Goal: Task Accomplishment & Management: Manage account settings

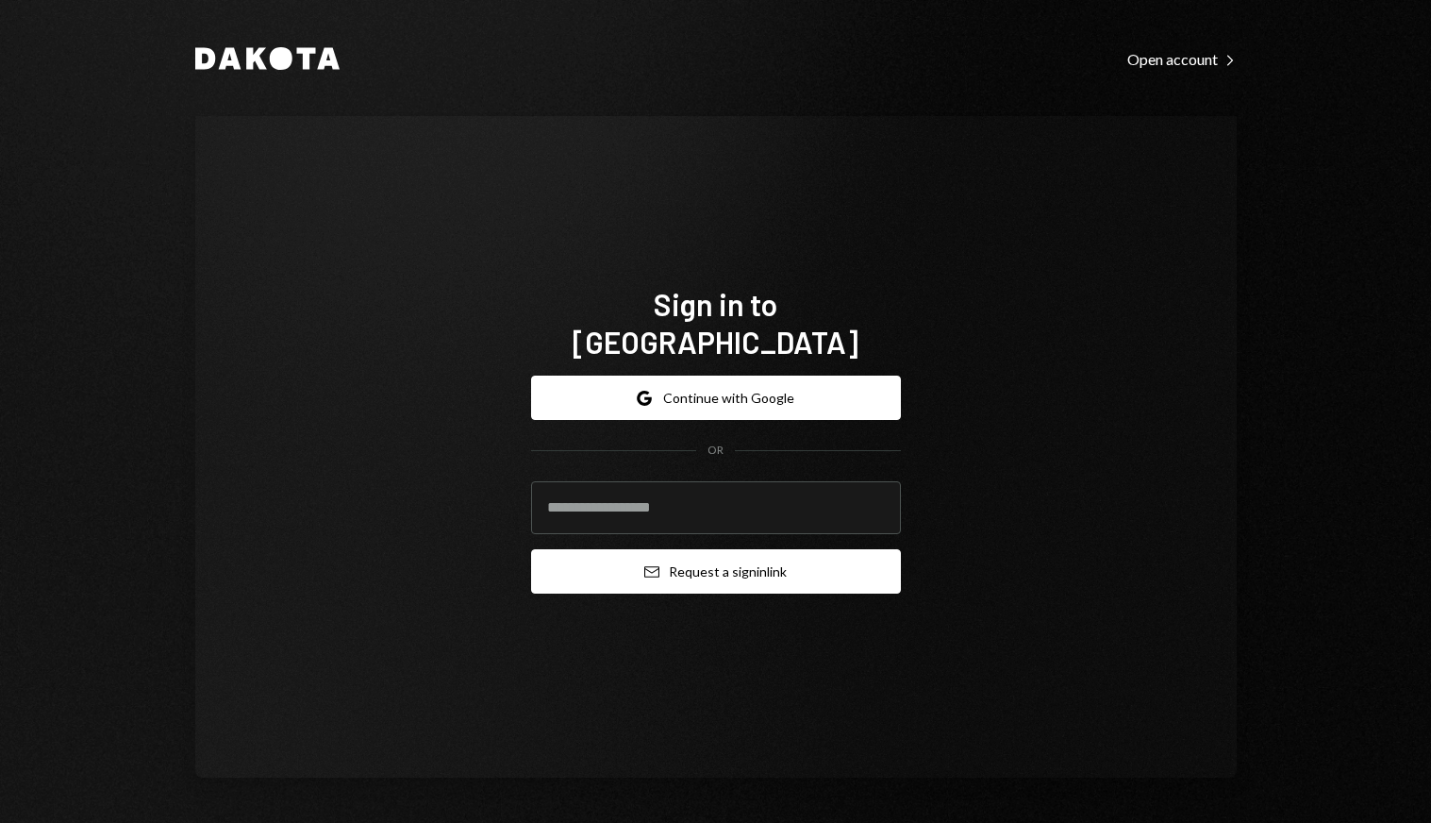
click at [805, 562] on button "Email Request a sign in link" at bounding box center [716, 571] width 370 height 44
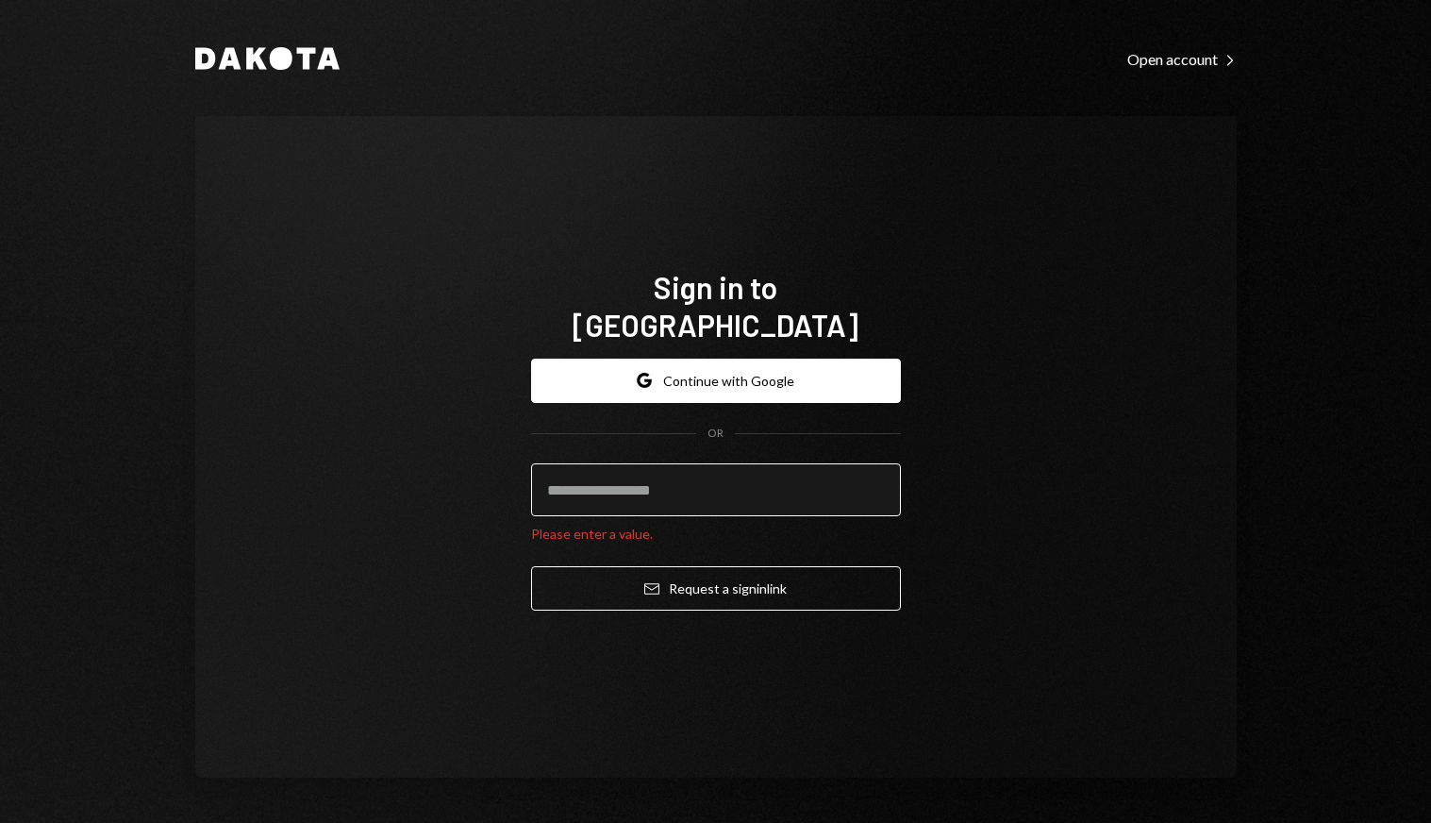
click at [737, 477] on input "email" at bounding box center [716, 489] width 370 height 53
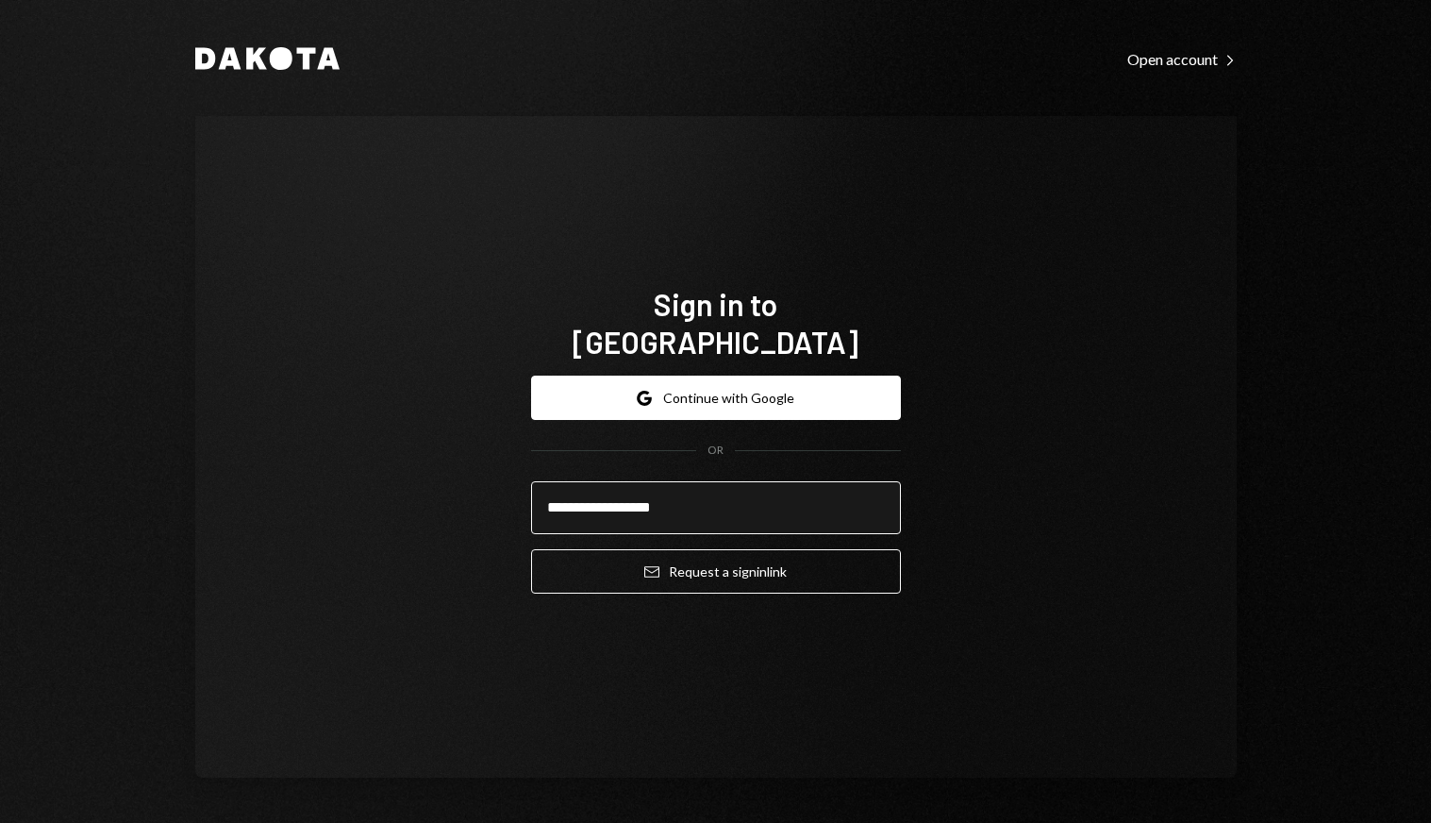
type input "**********"
click at [531, 549] on button "Email Request a sign in link" at bounding box center [716, 571] width 370 height 44
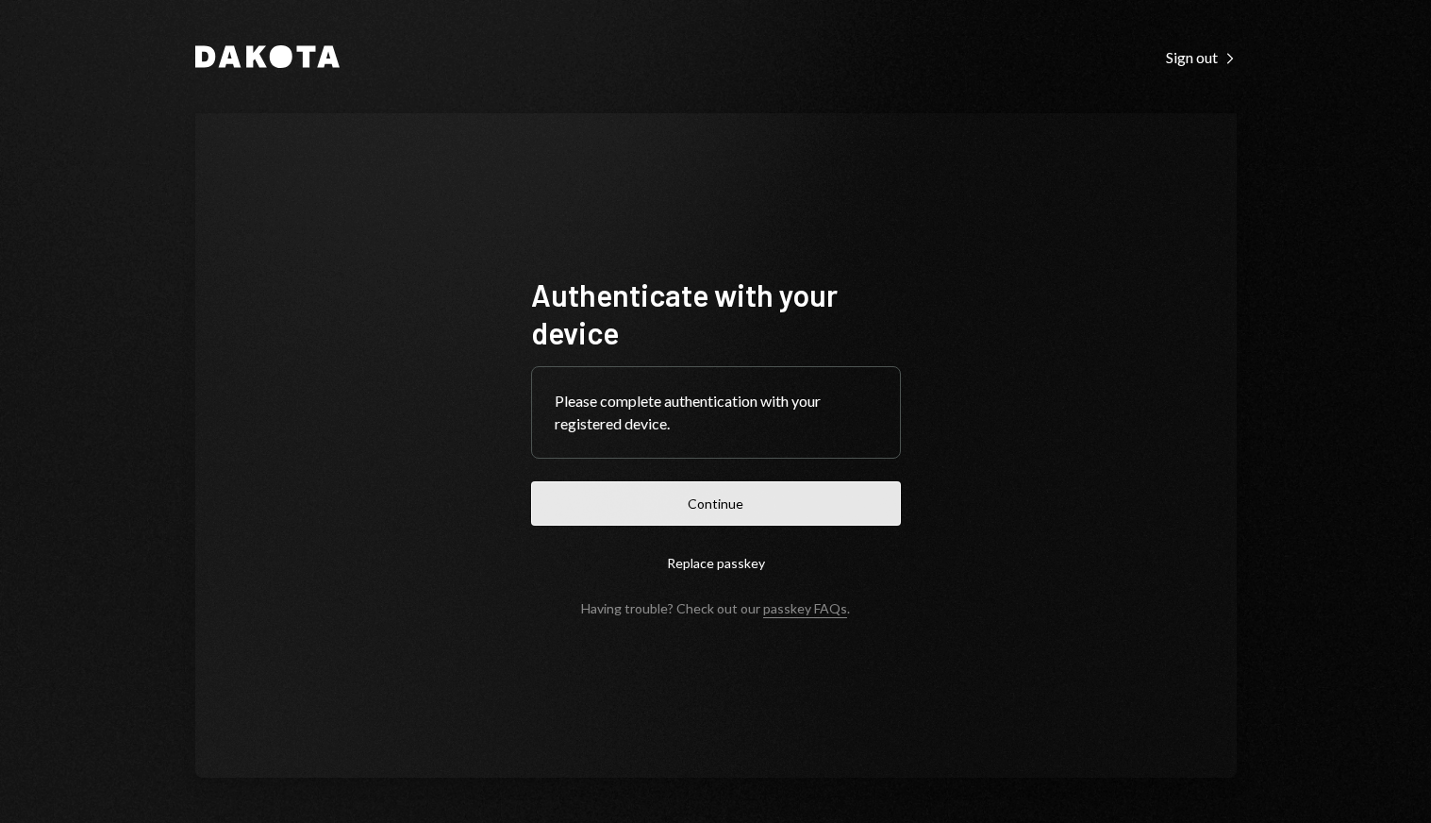
click at [697, 521] on button "Continue" at bounding box center [716, 503] width 370 height 44
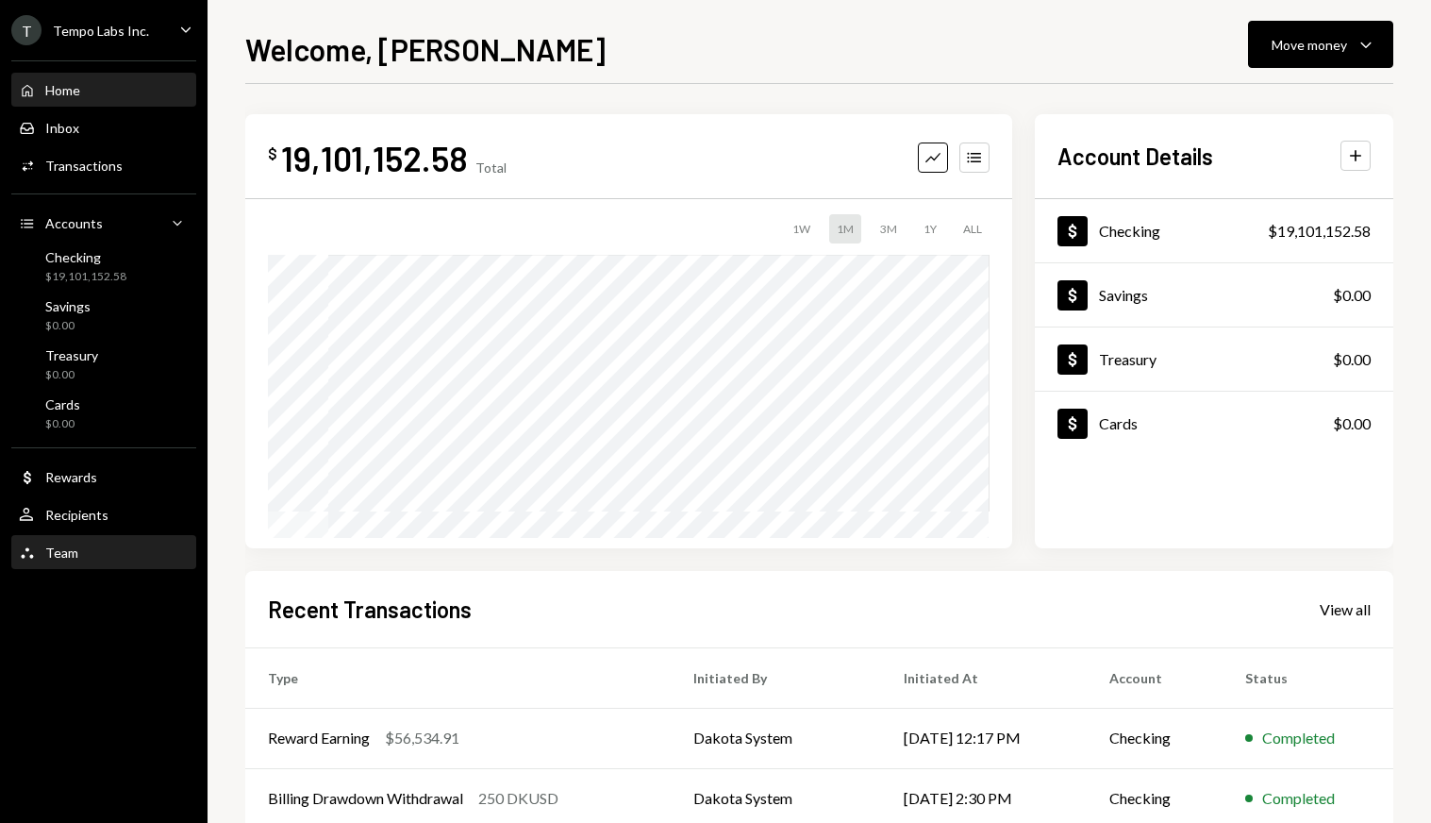
click at [88, 545] on div "Team Team" at bounding box center [104, 552] width 170 height 17
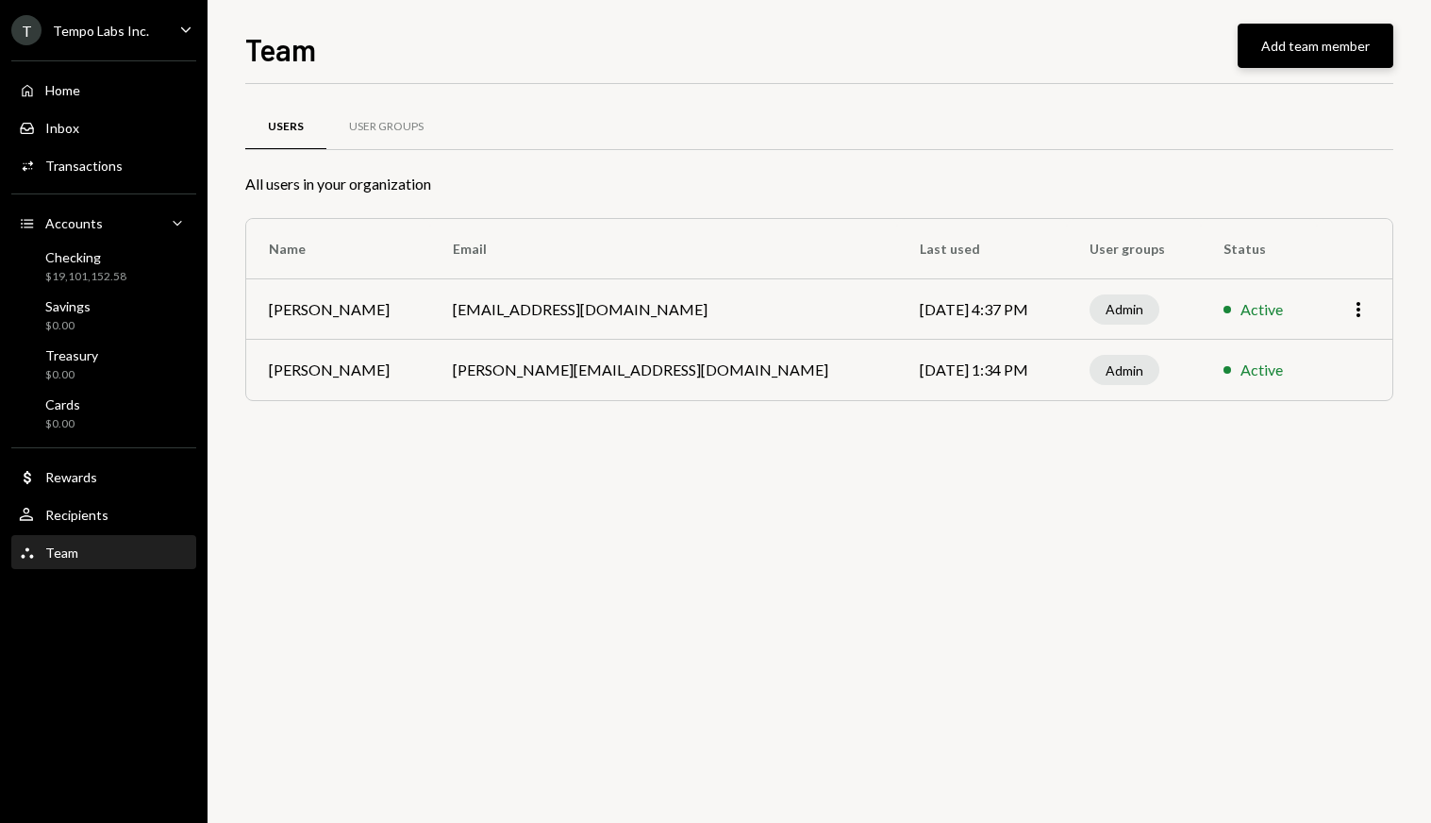
click at [1313, 33] on button "Add team member" at bounding box center [1316, 46] width 156 height 44
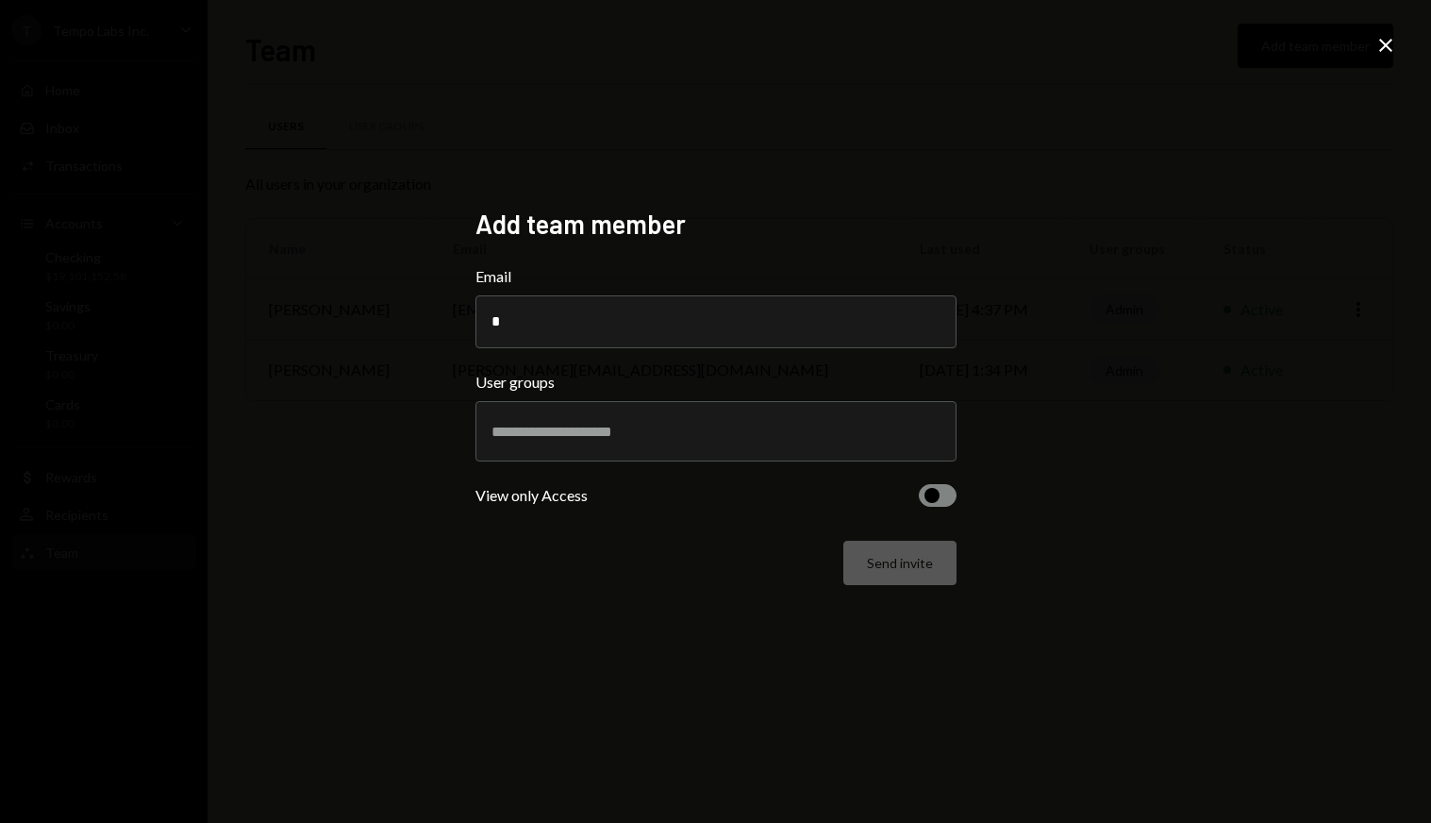
type input "*"
paste input "**********"
type input "**********"
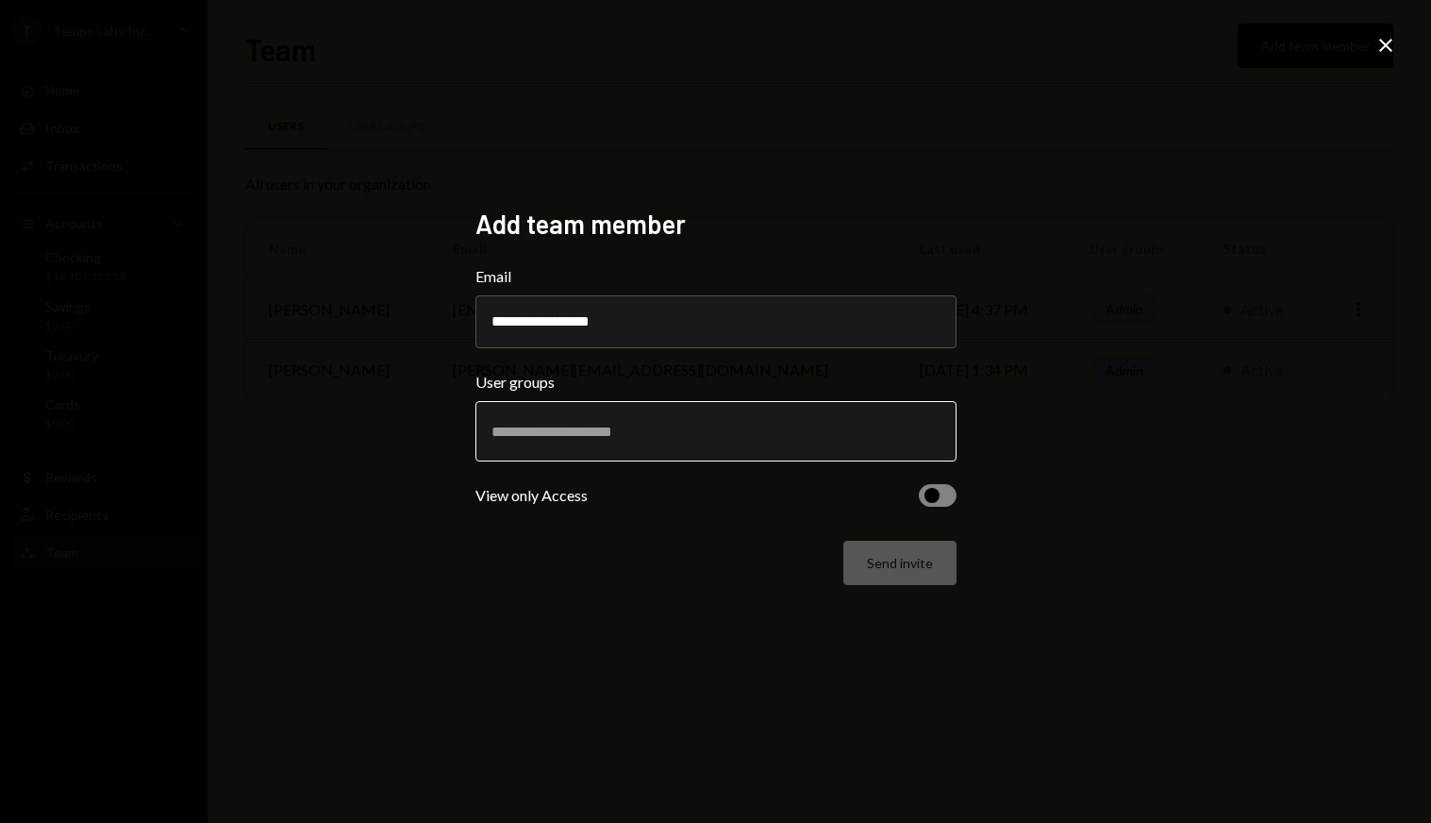
click at [628, 439] on input "text" at bounding box center [716, 431] width 449 height 17
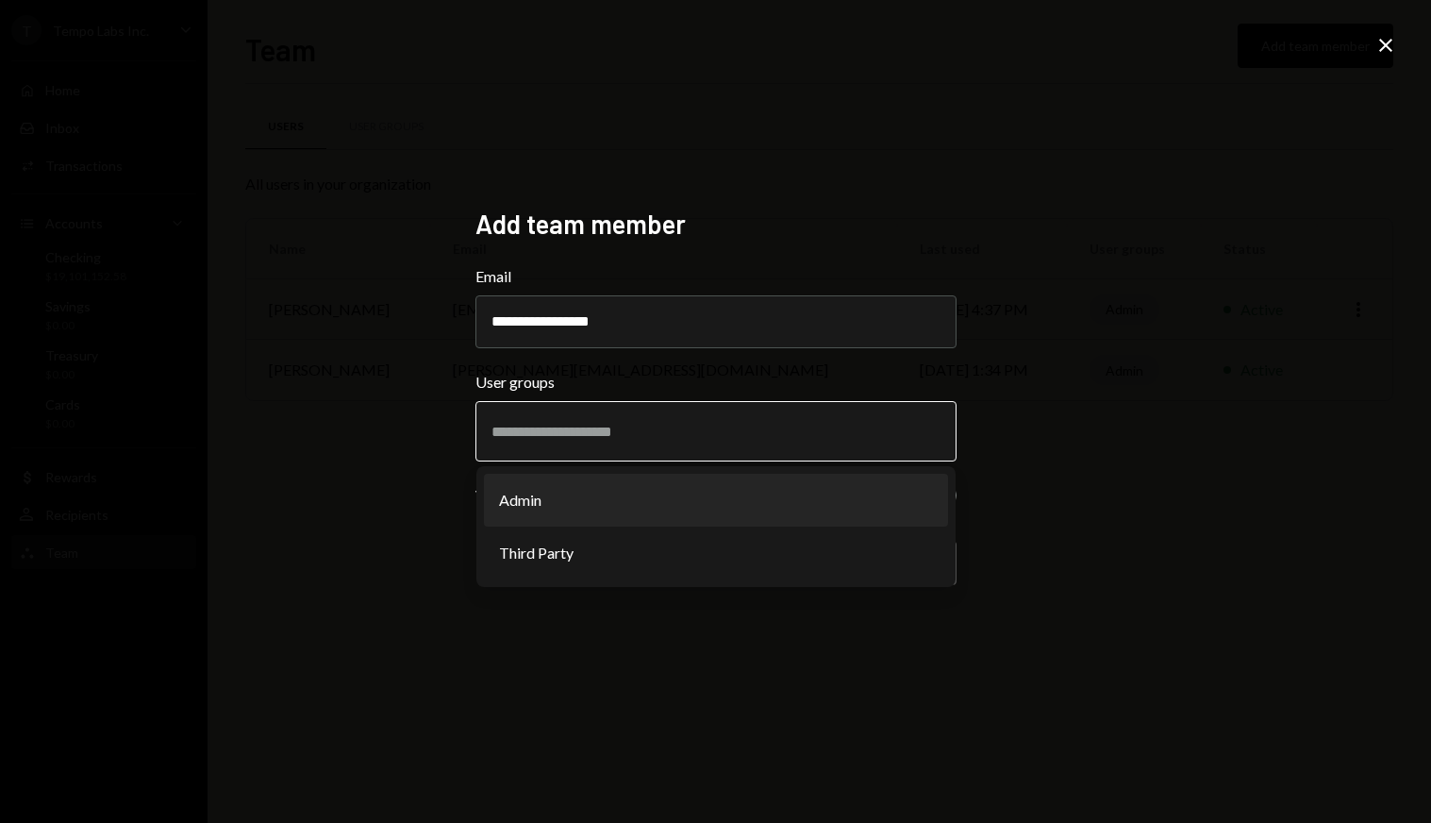
click at [605, 489] on li "Admin" at bounding box center [716, 500] width 464 height 53
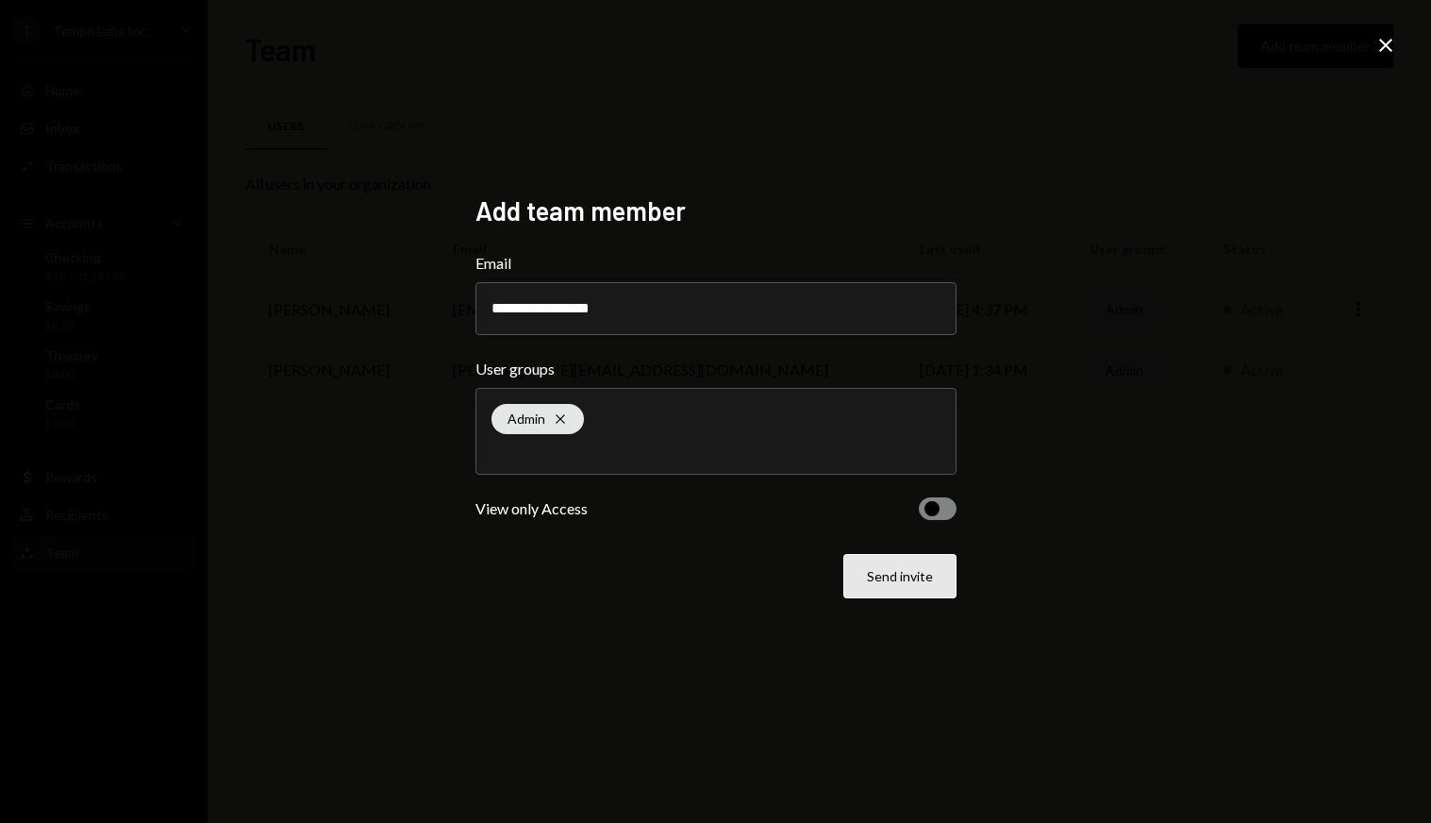
click at [897, 590] on button "Send invite" at bounding box center [900, 576] width 113 height 44
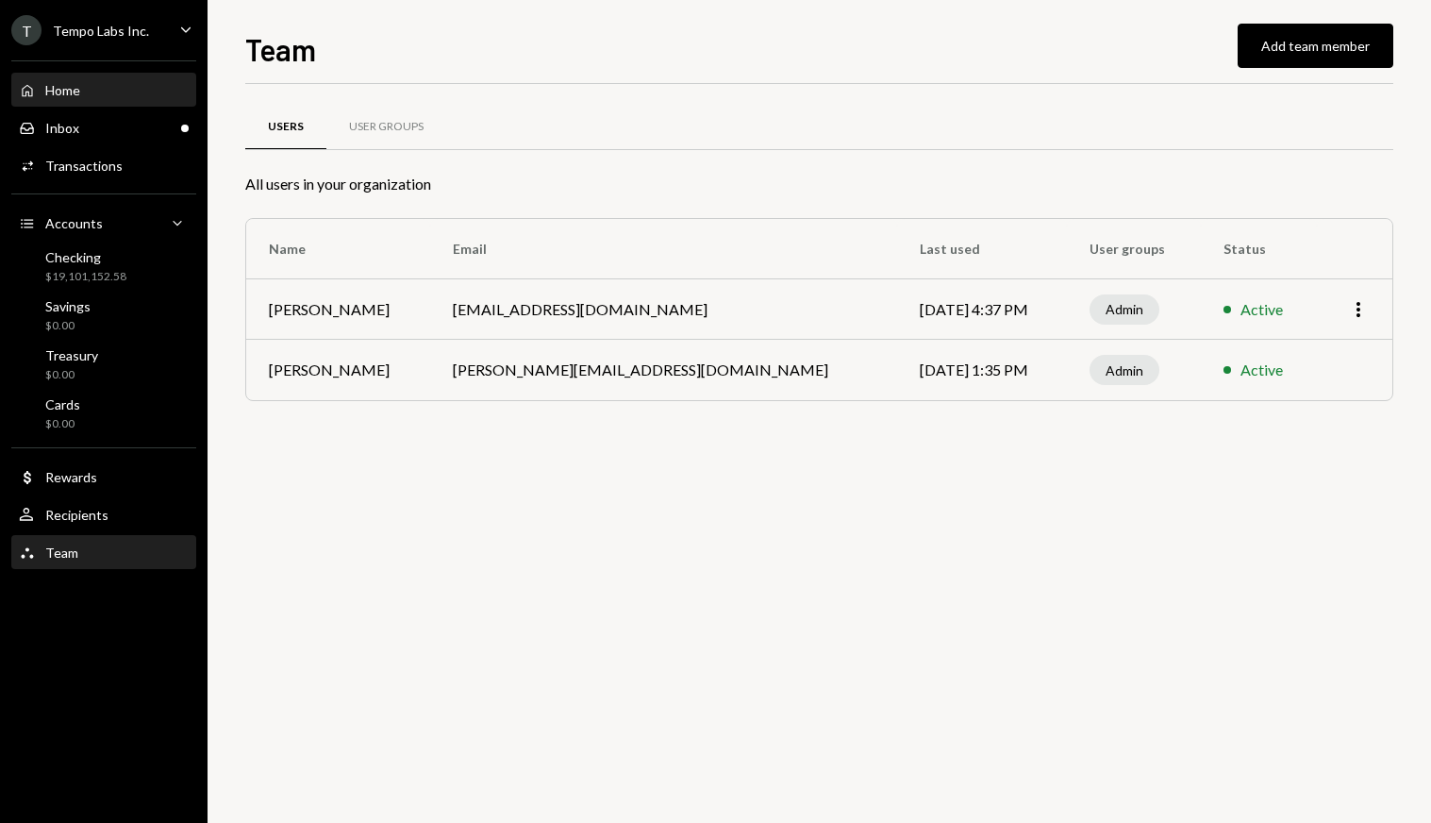
click at [85, 95] on div "Home Home" at bounding box center [104, 90] width 170 height 17
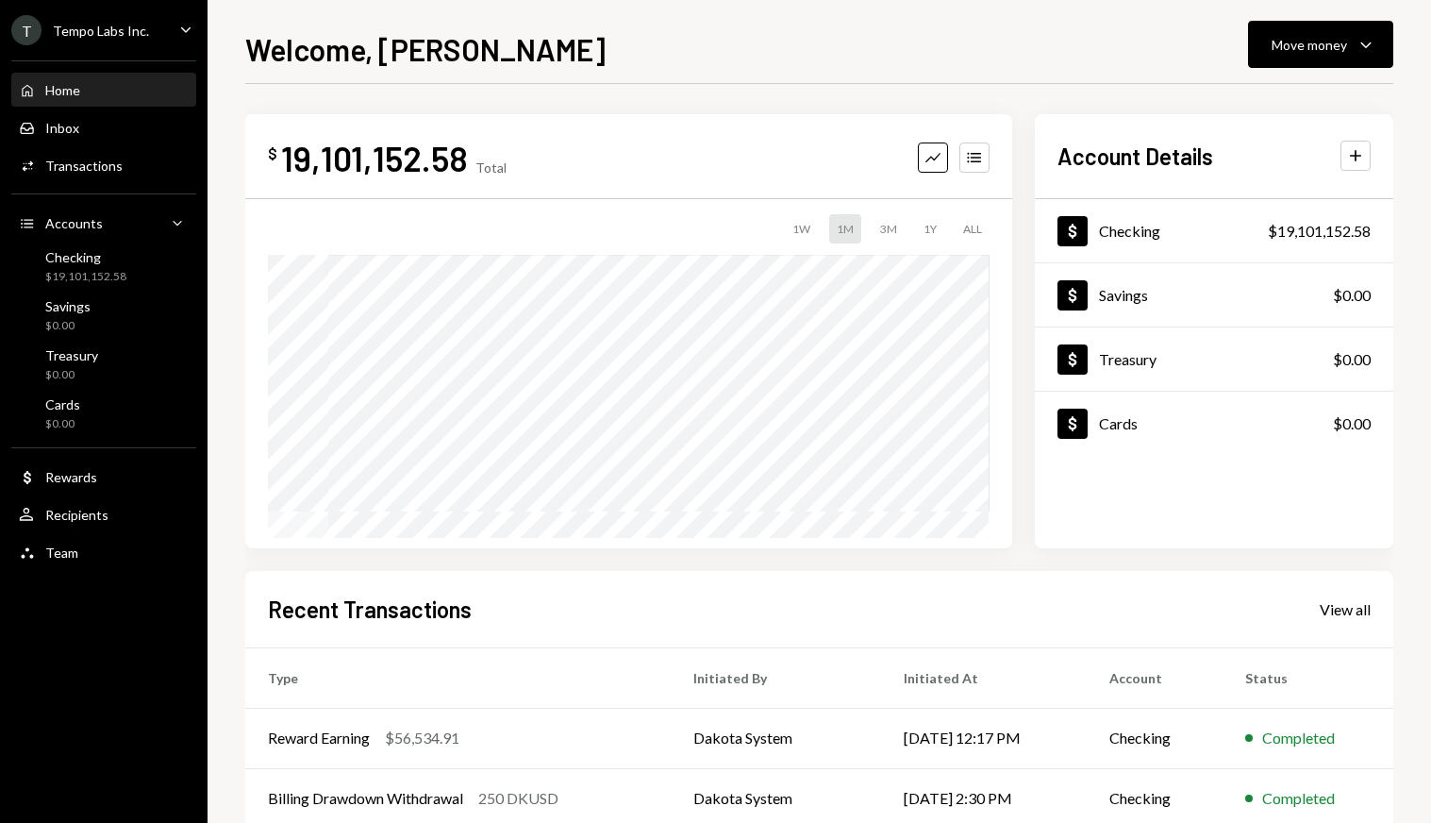
click at [135, 6] on ul "T Tempo Labs Inc. Caret Down Home Home Inbox Inbox Activities Transactions Acco…" at bounding box center [104, 286] width 208 height 573
click at [124, 30] on div "Tempo Labs Inc." at bounding box center [101, 31] width 96 height 16
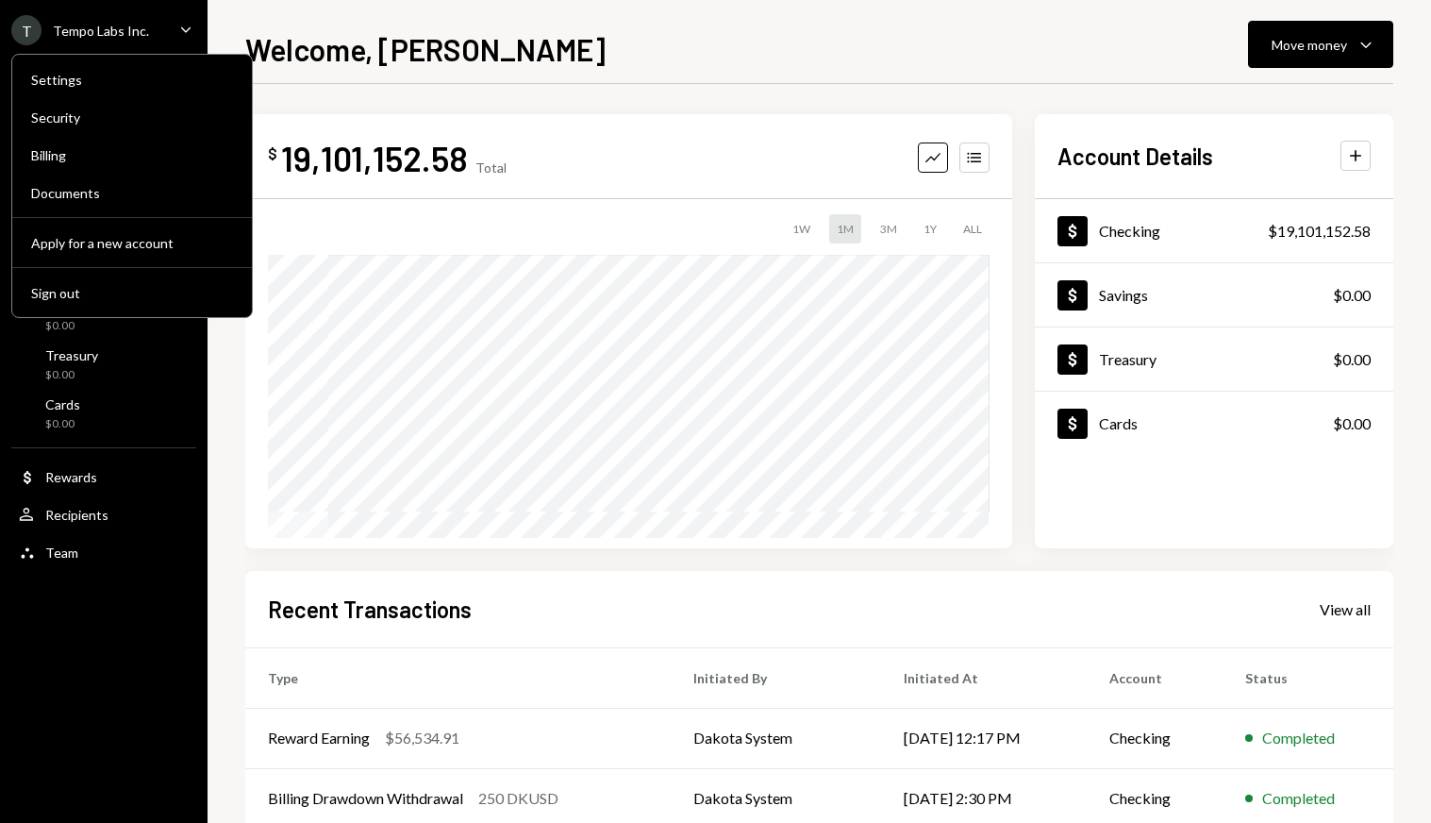
click at [124, 41] on div "T Tempo Labs Inc." at bounding box center [80, 30] width 138 height 30
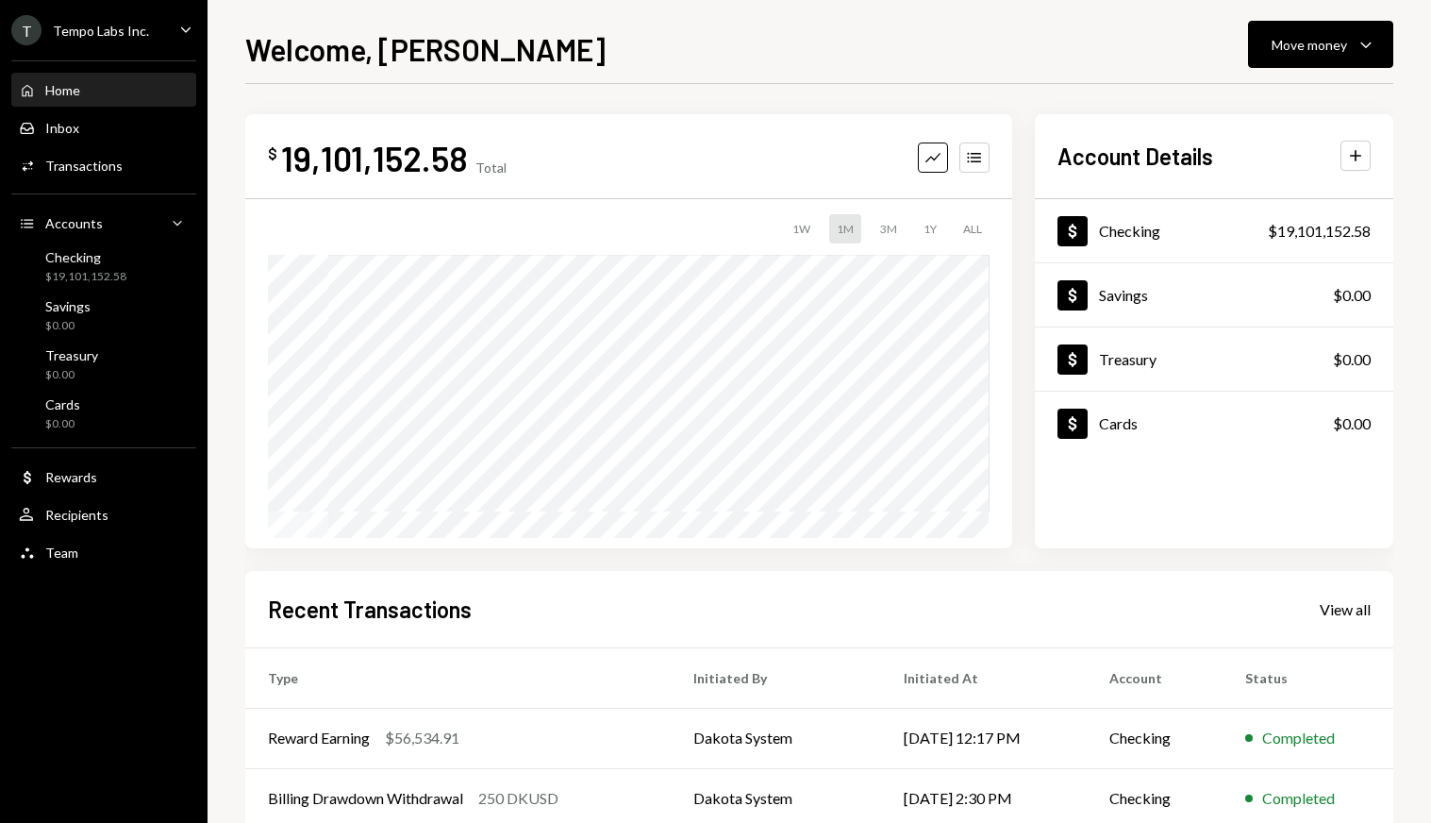
click at [159, 29] on div "T Tempo Labs Inc. Caret Down" at bounding box center [104, 30] width 208 height 30
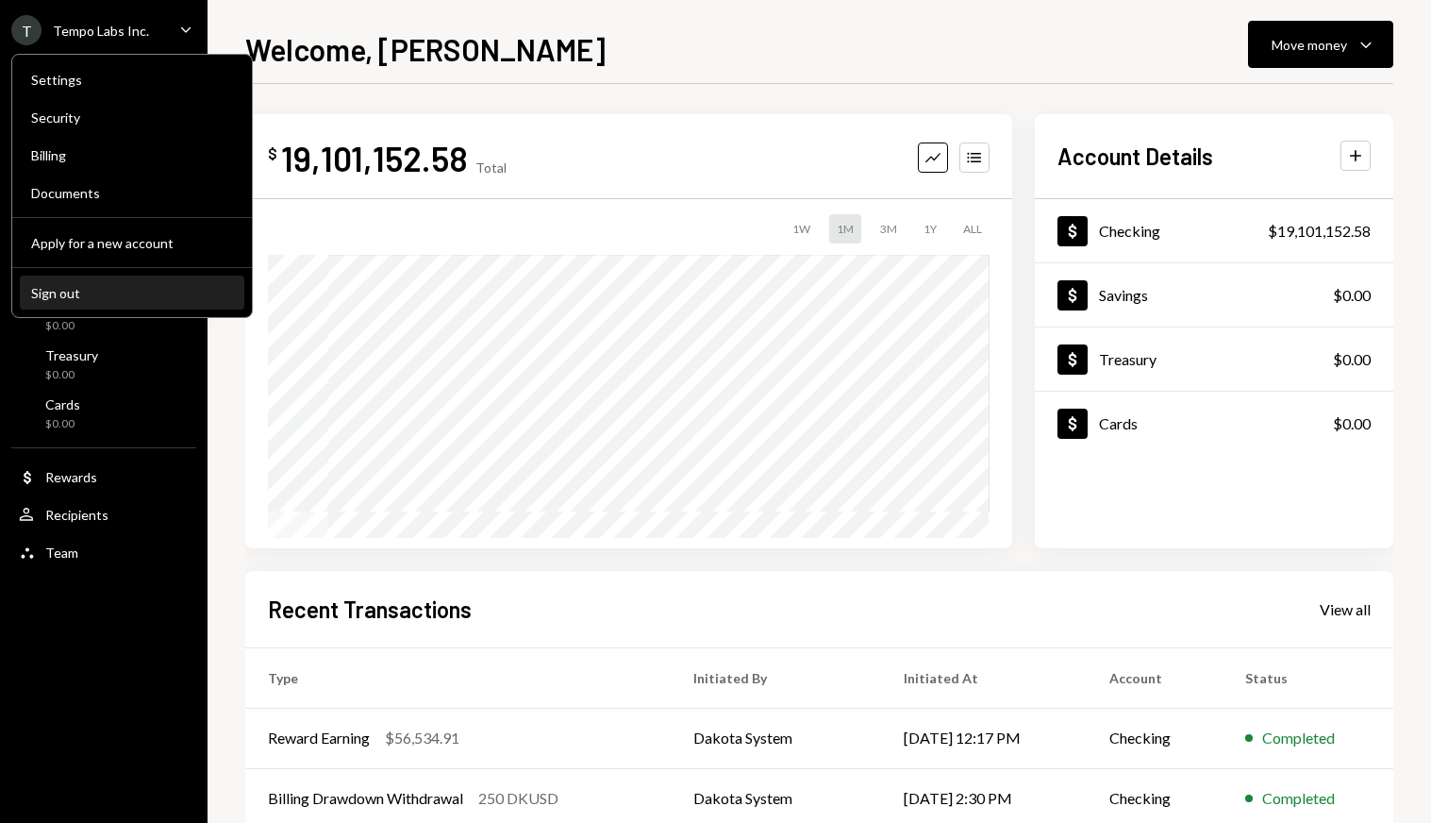
click at [91, 295] on div "Sign out" at bounding box center [132, 293] width 202 height 16
